Goal: Information Seeking & Learning: Compare options

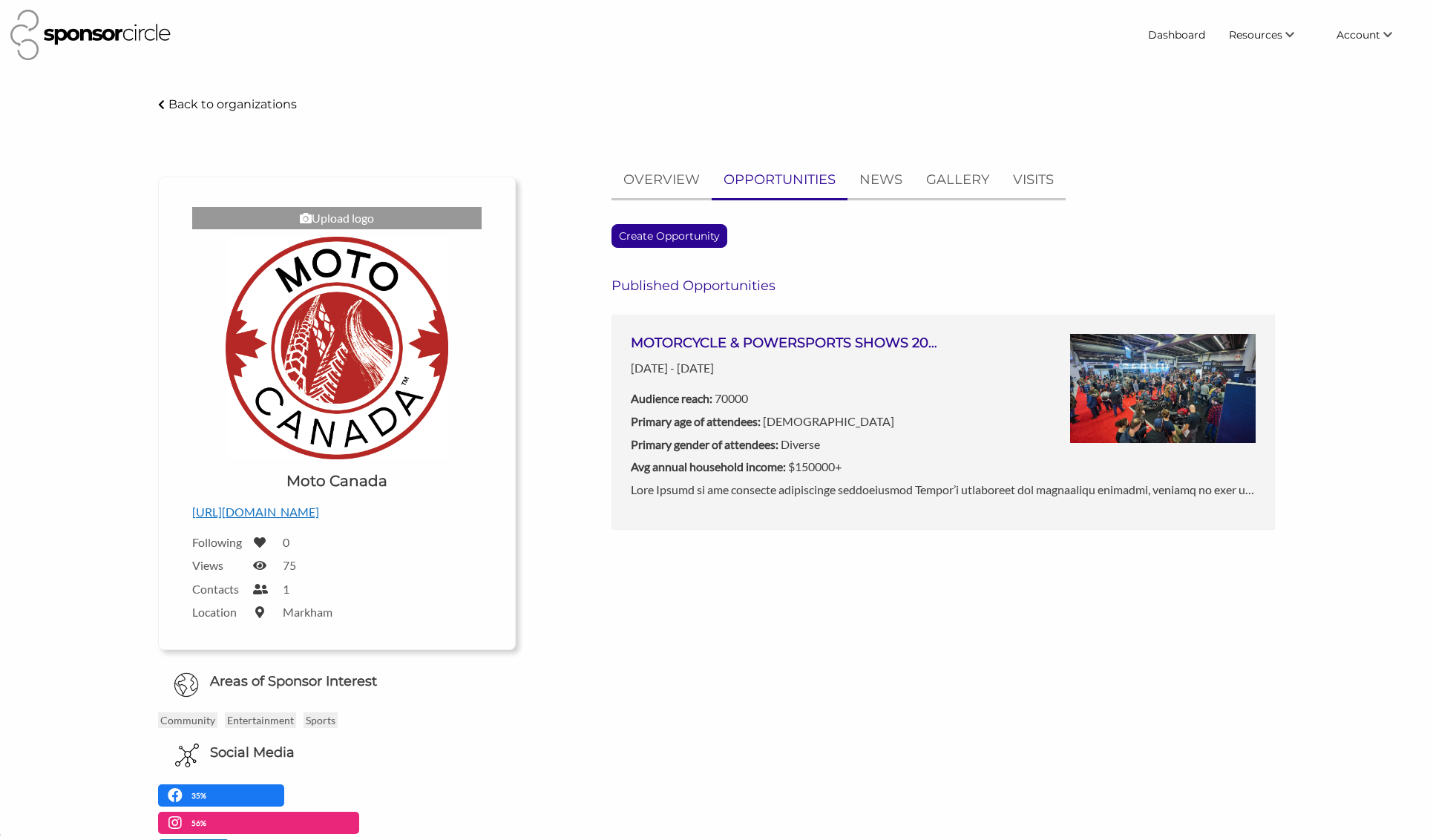
scroll to position [2, 0]
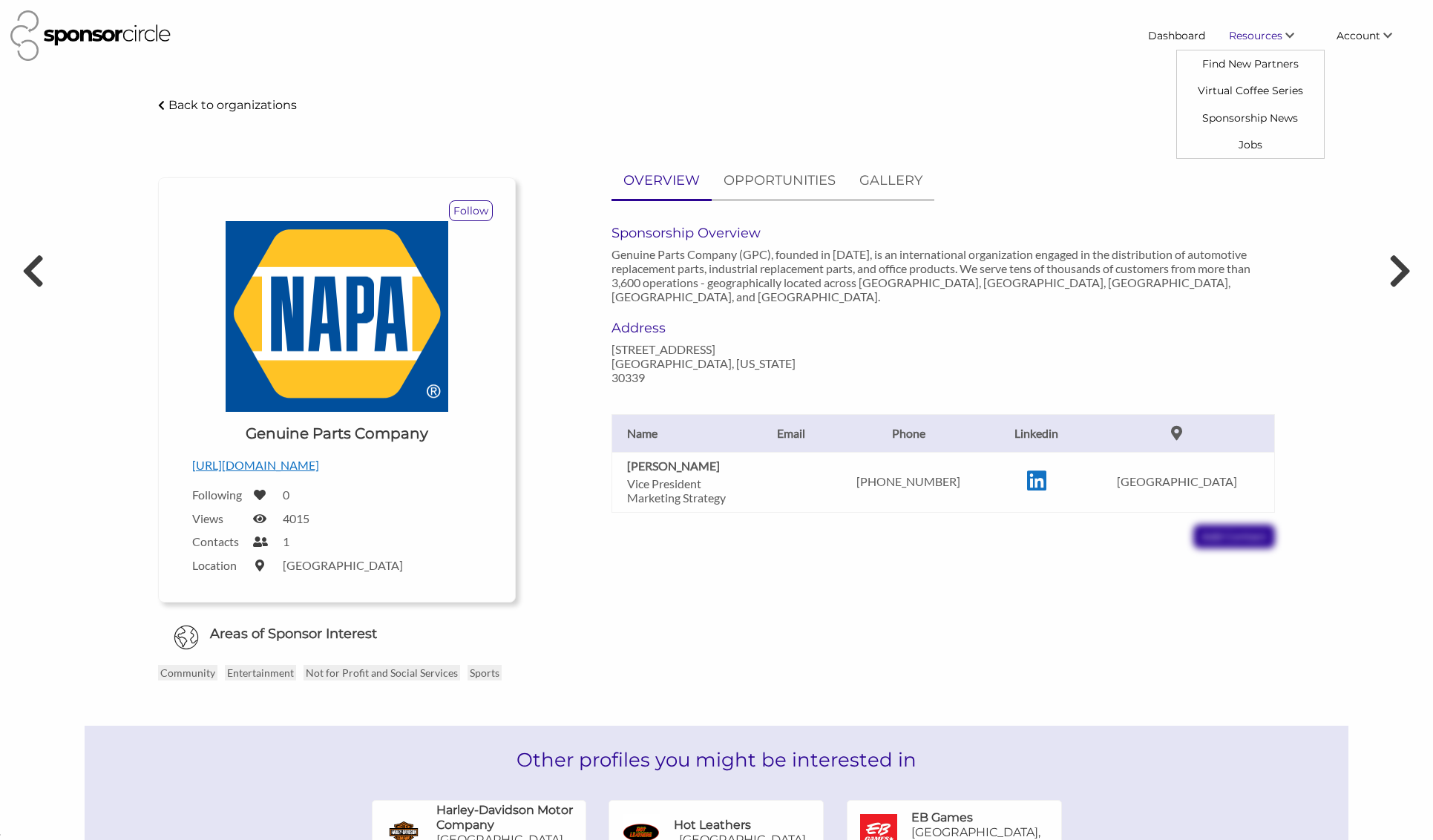
scroll to position [21604, 0]
click at [1284, 36] on link "Resources" at bounding box center [1271, 36] width 108 height 27
click at [1399, 54] on div "Dashboard Resources Find New Partners Virtual Coffee Series Sponsorship News Jo…" at bounding box center [716, 36] width 1423 height 62
click at [1251, 67] on link "Find New Partners" at bounding box center [1251, 63] width 147 height 27
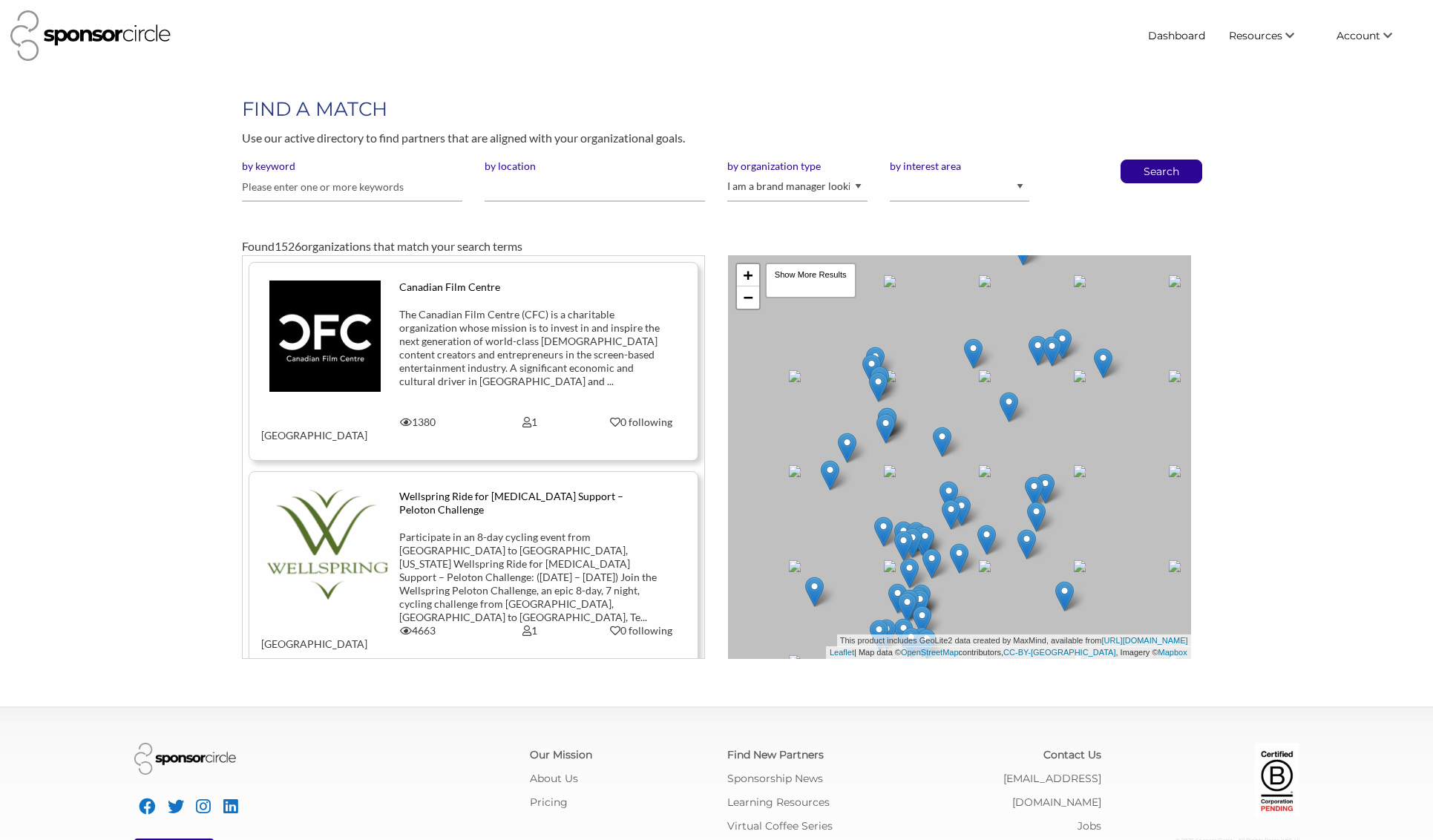
scroll to position [21604, 0]
click at [771, 194] on select "I am an event organizer seeking new partnerships with suppliers, exhibitors or …" at bounding box center [797, 188] width 139 height 29
select select "Property"
click at [1178, 171] on p "Search" at bounding box center [1162, 172] width 49 height 23
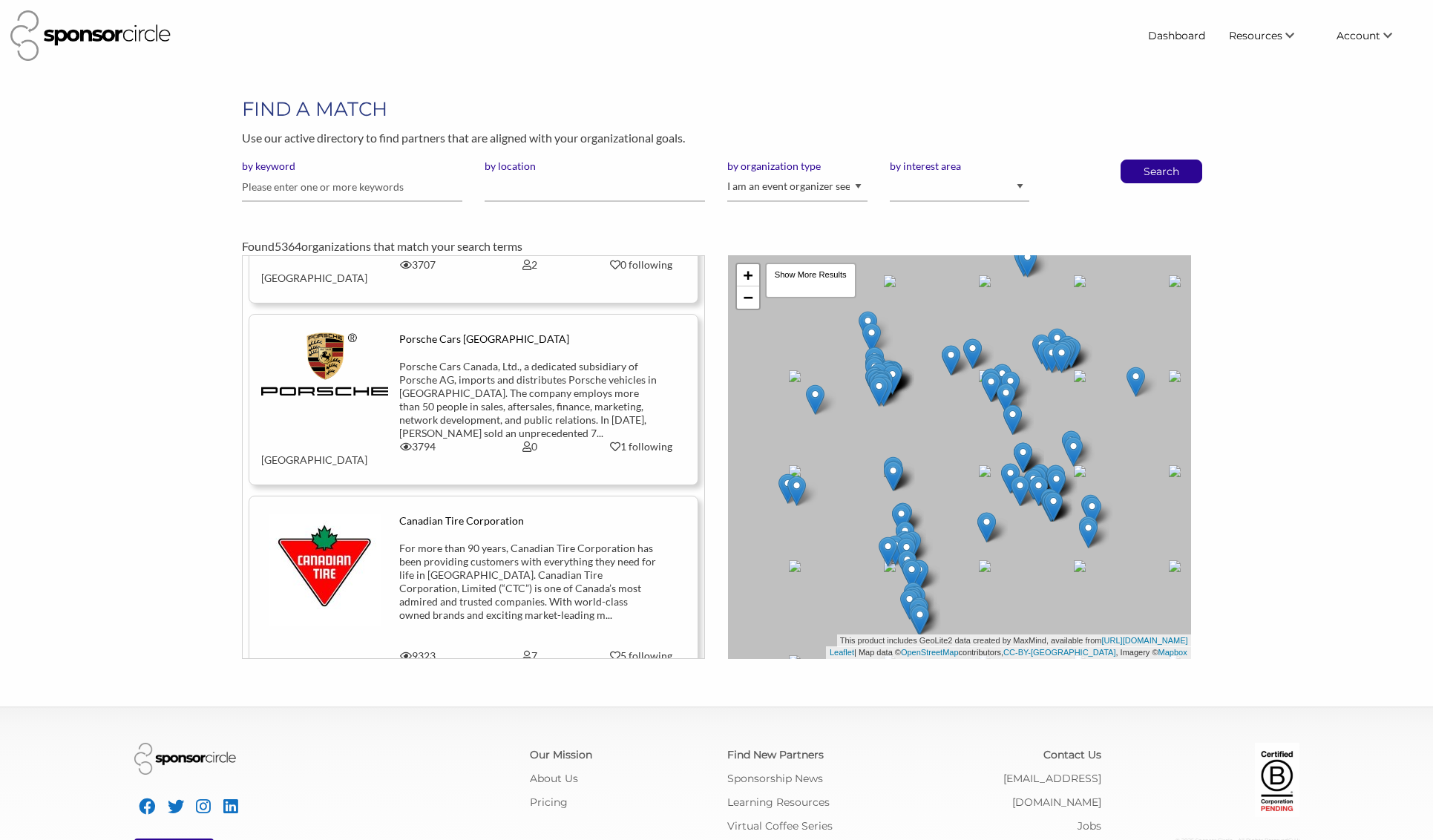
scroll to position [10667, 0]
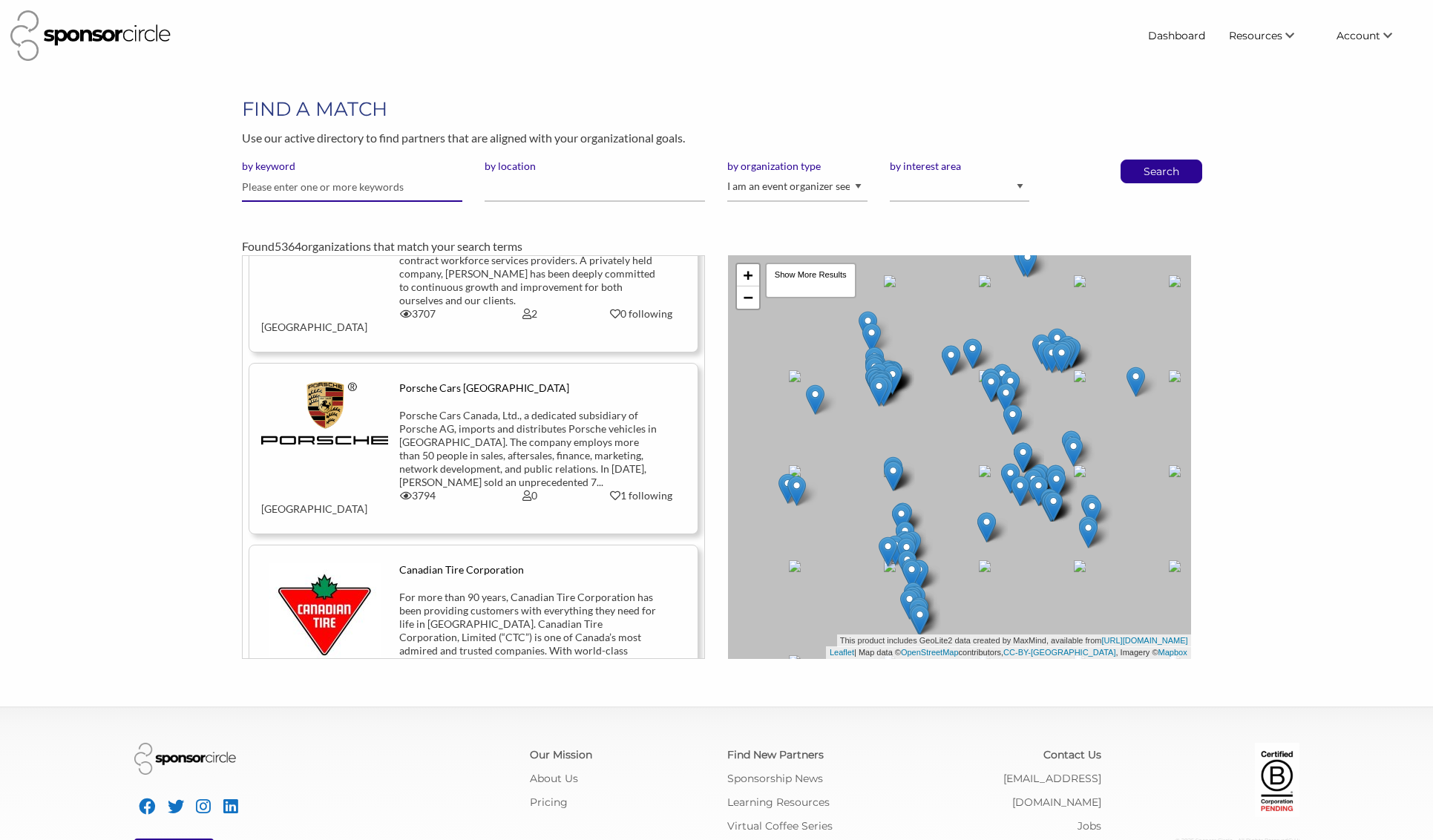
click at [397, 189] on input "text" at bounding box center [352, 188] width 220 height 29
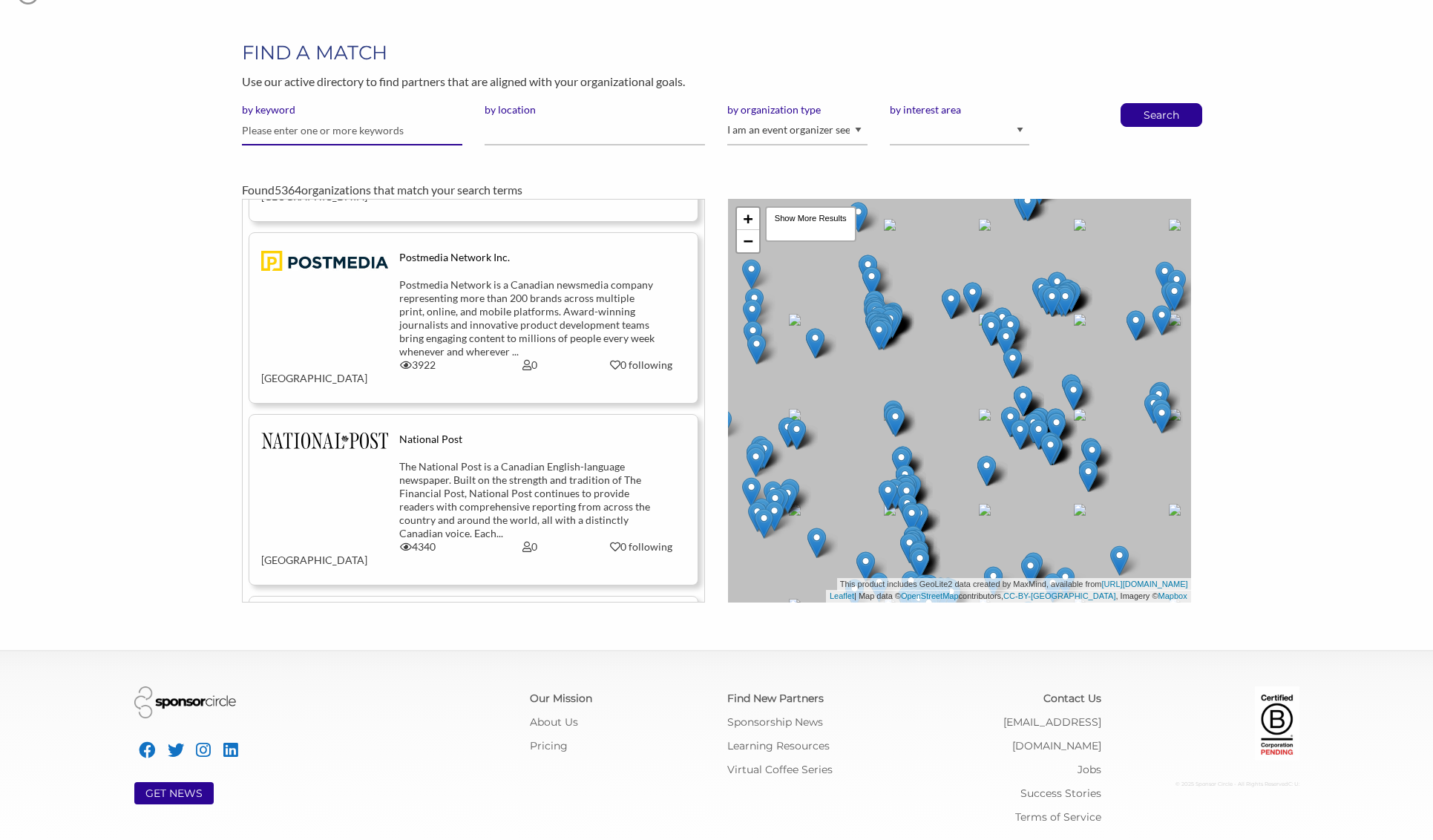
scroll to position [23747, 0]
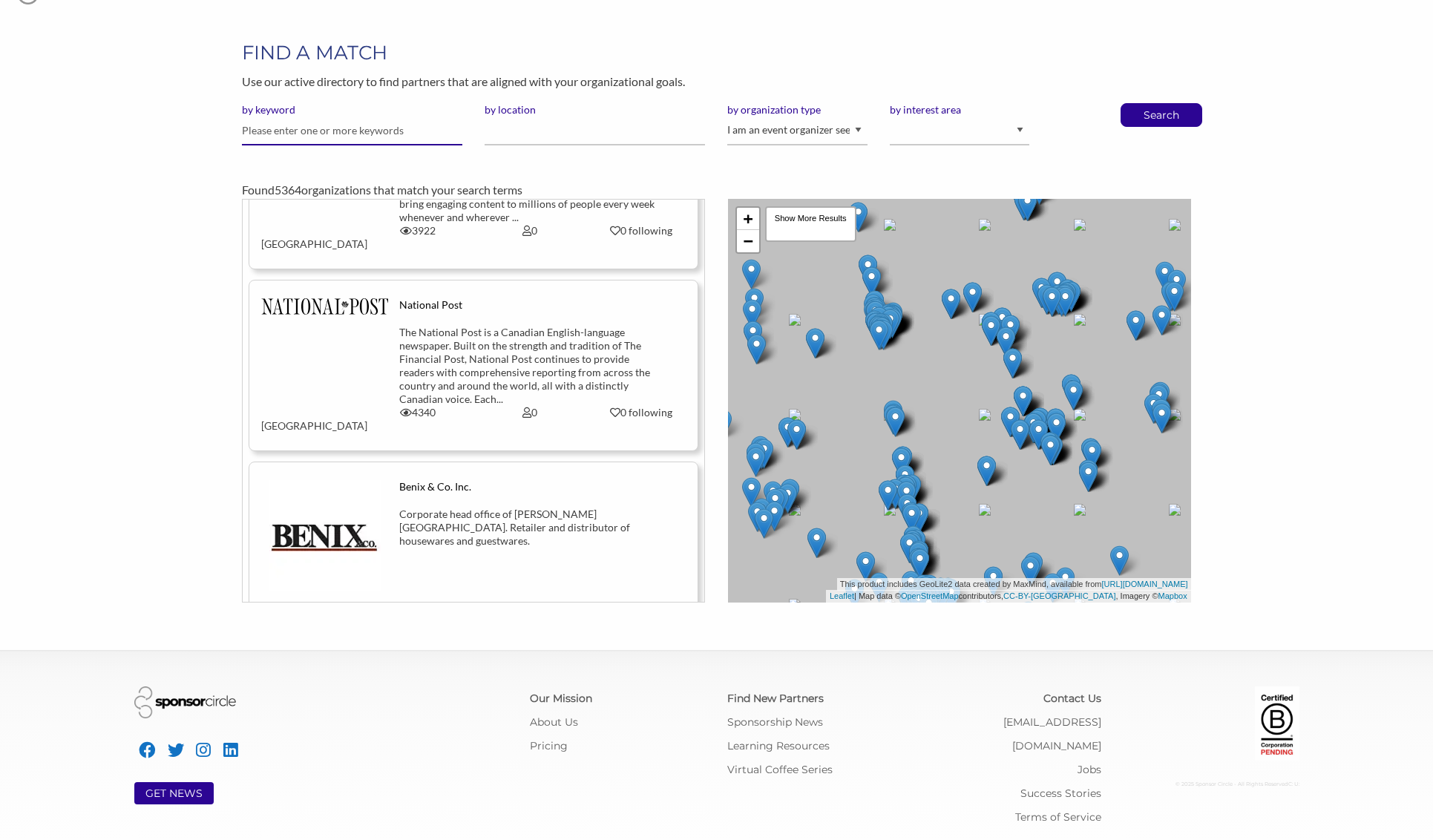
click at [434, 126] on input "text" at bounding box center [352, 131] width 220 height 29
type input "great wolf lodge"
click at [1137, 104] on button "Search" at bounding box center [1162, 115] width 49 height 23
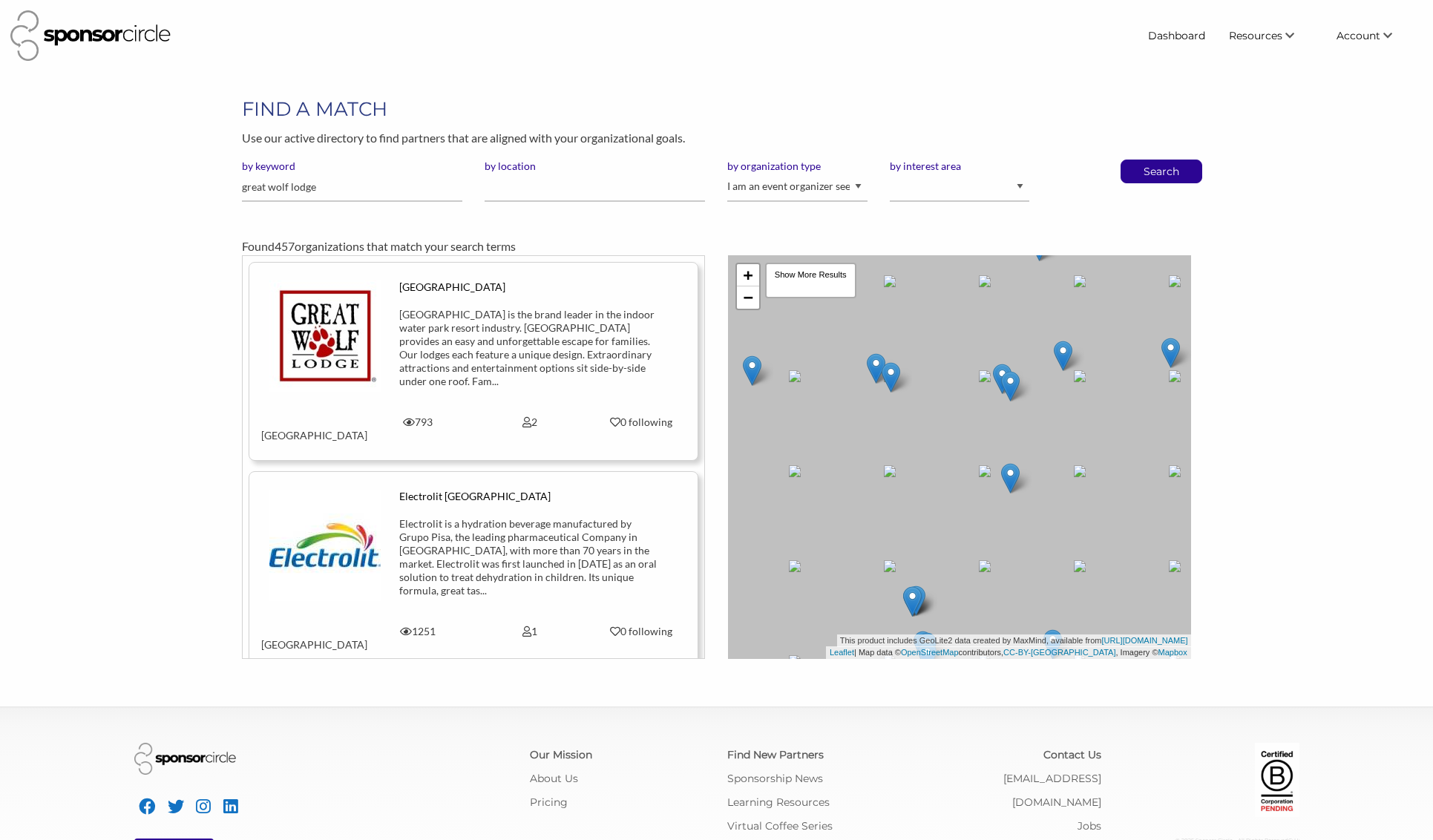
scroll to position [21604, 0]
